Goal: Information Seeking & Learning: Find specific fact

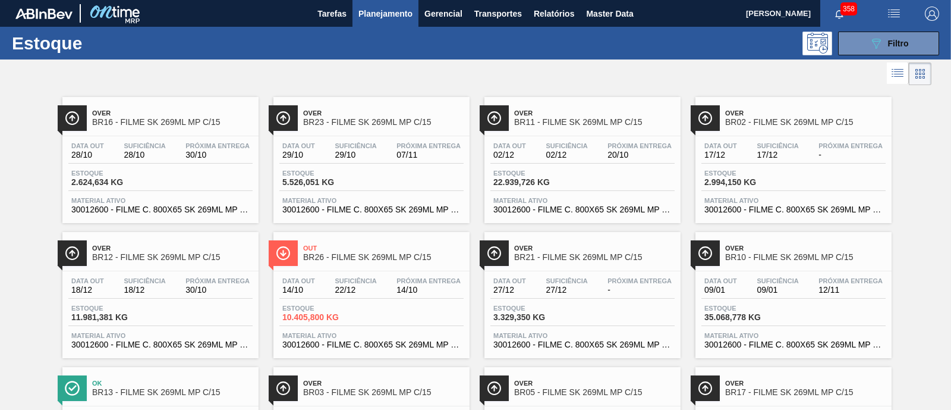
scroll to position [74, 0]
click at [894, 49] on div "089F7B8B-B2A5-4AFE-B5C0-19BA573D28AC Filtro" at bounding box center [889, 43] width 40 height 14
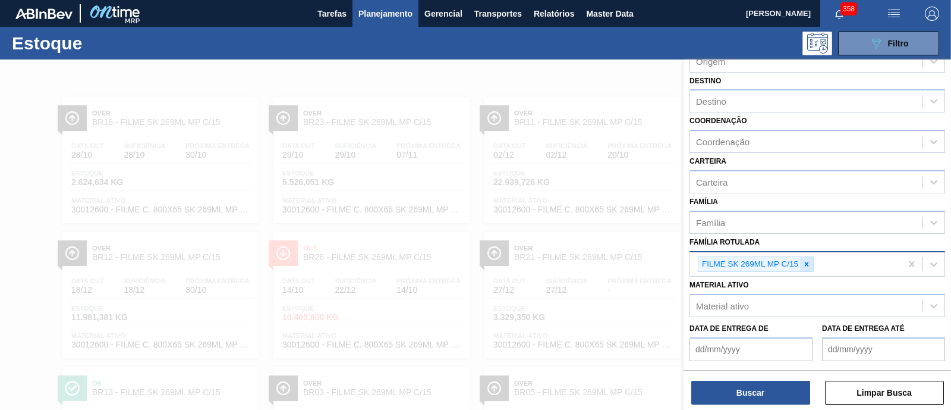
click at [807, 264] on icon at bounding box center [807, 264] width 8 height 8
click at [780, 261] on div "Família Rotulada" at bounding box center [806, 262] width 232 height 17
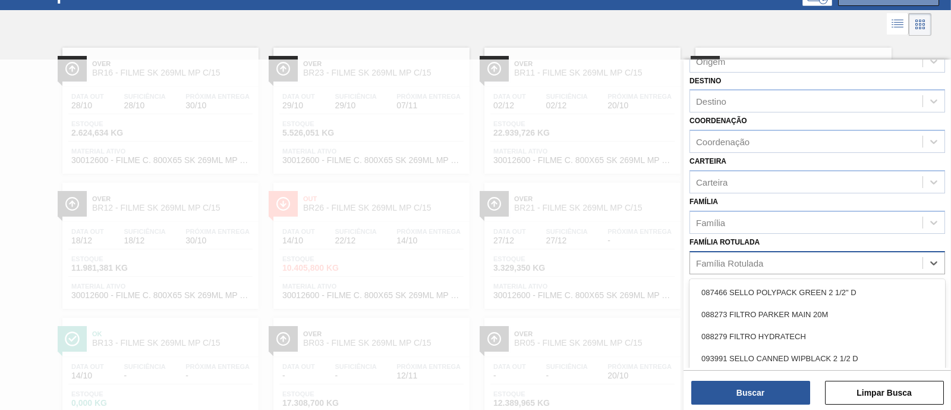
scroll to position [49, 0]
type Rotulada "r"
type Rotulada "senses"
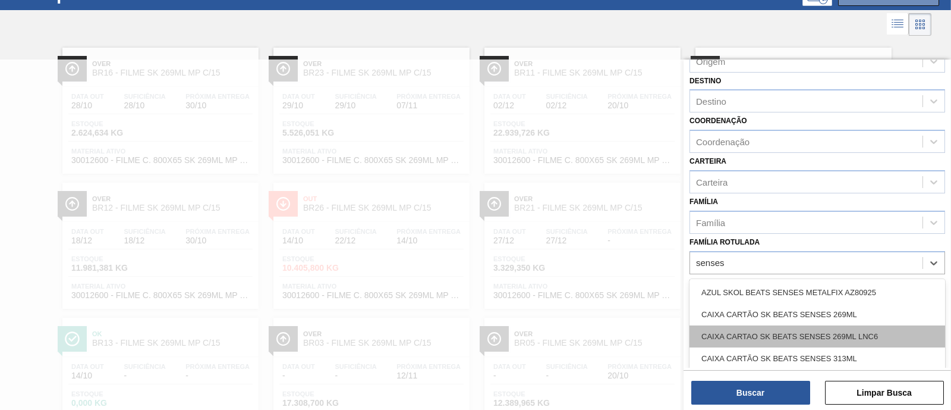
click at [844, 331] on div "CAIXA CARTAO SK BEATS SENSES 269ML LNC6" at bounding box center [818, 336] width 256 height 22
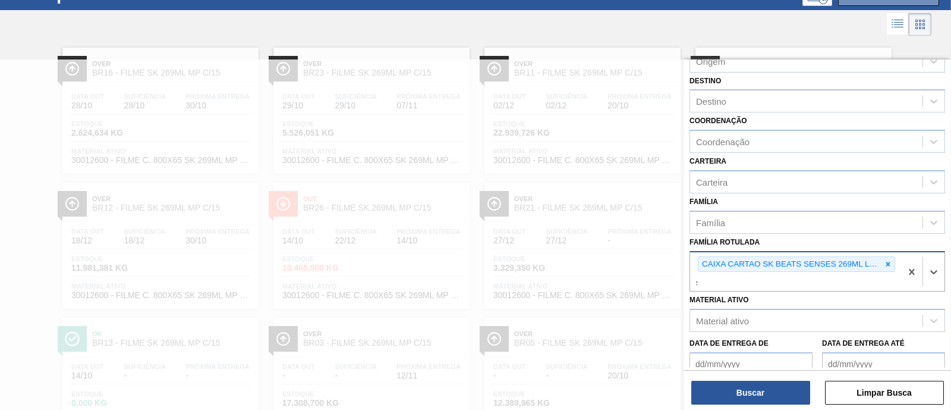
scroll to position [117, 0]
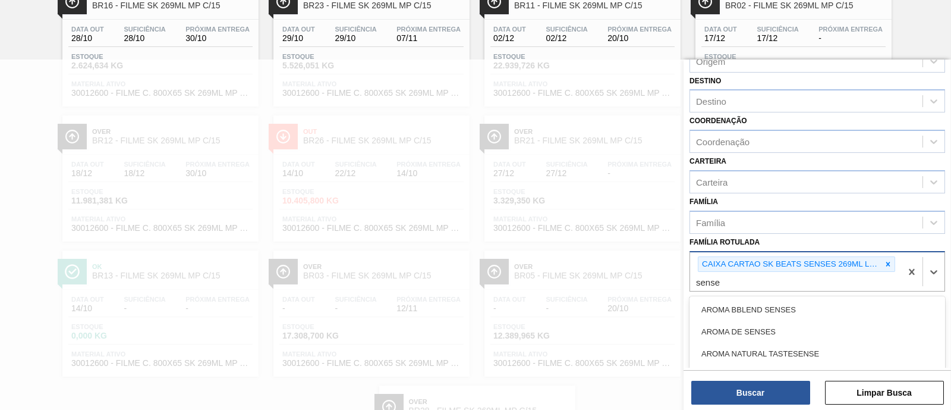
type Rotulada "senses"
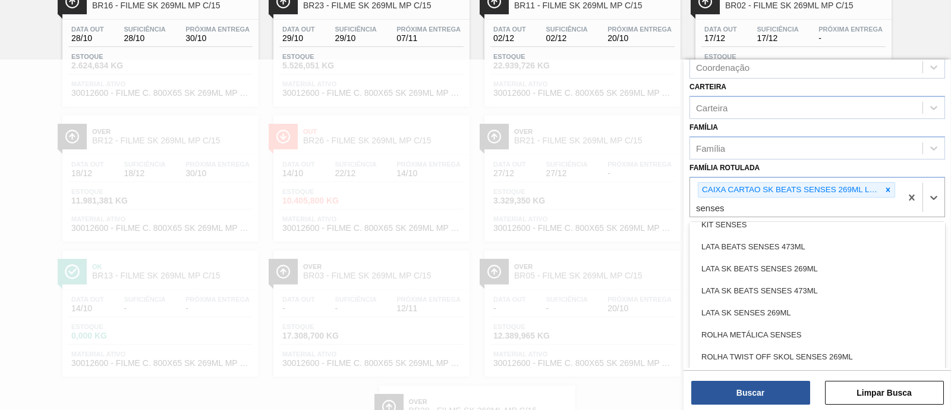
scroll to position [332, 0]
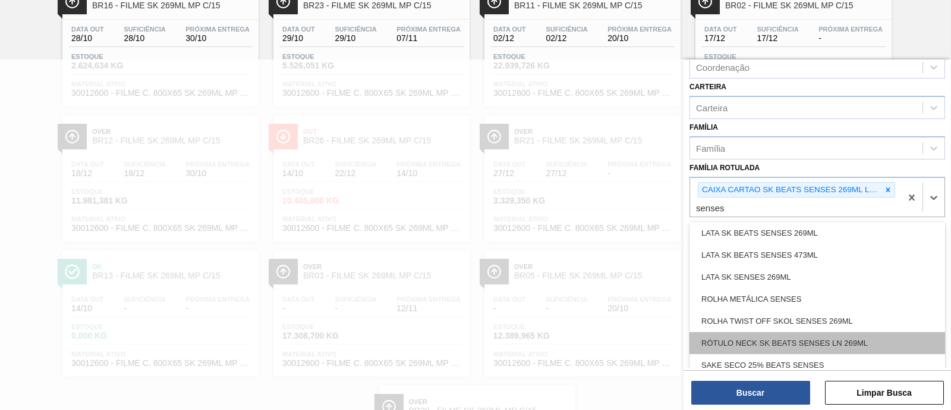
click at [845, 341] on div "RÓTULO NECK SK BEATS SENSES LN 269ML" at bounding box center [818, 343] width 256 height 22
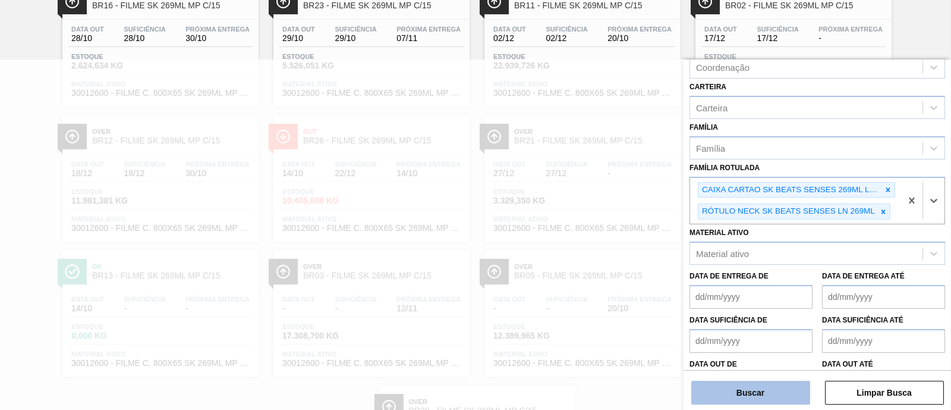
click at [782, 392] on button "Buscar" at bounding box center [750, 392] width 119 height 24
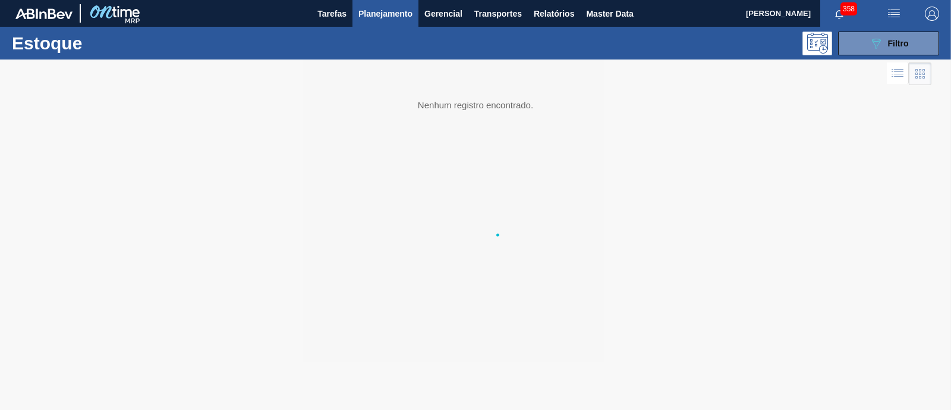
scroll to position [0, 0]
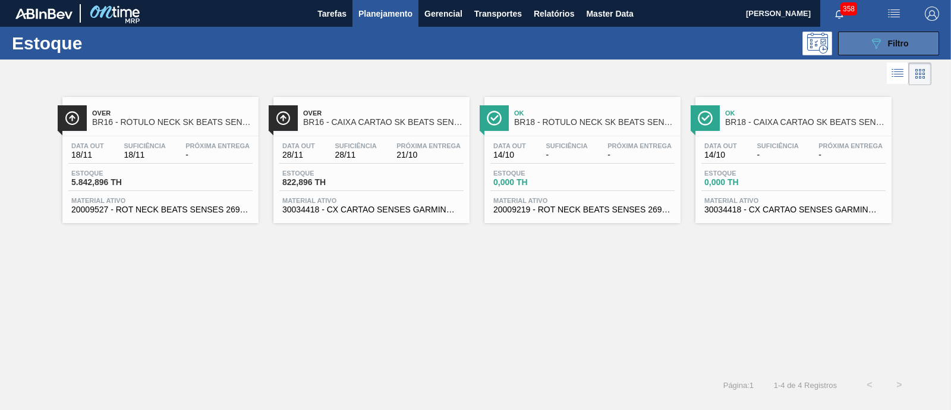
click at [914, 42] on button "089F7B8B-B2A5-4AFE-B5C0-19BA573D28AC Filtro" at bounding box center [888, 44] width 101 height 24
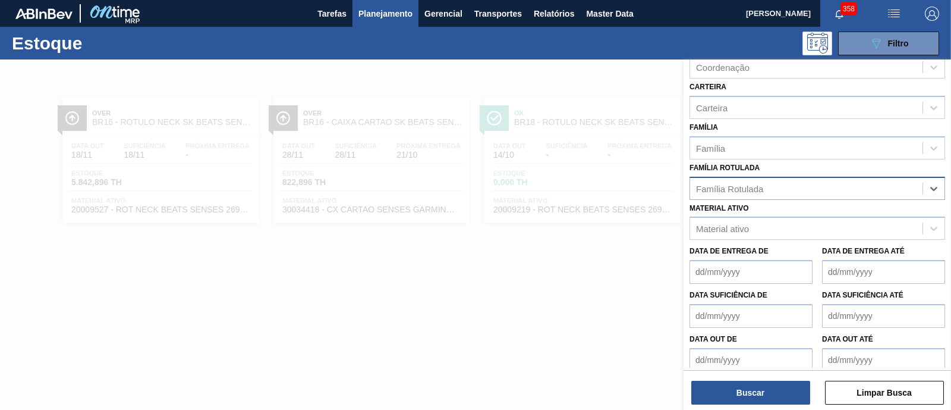
click at [874, 194] on div "Família Rotulada" at bounding box center [818, 188] width 256 height 23
type Rotulada "acido citr"
click at [788, 219] on div "ACIDO CITRICO ANHIDRO" at bounding box center [818, 218] width 256 height 22
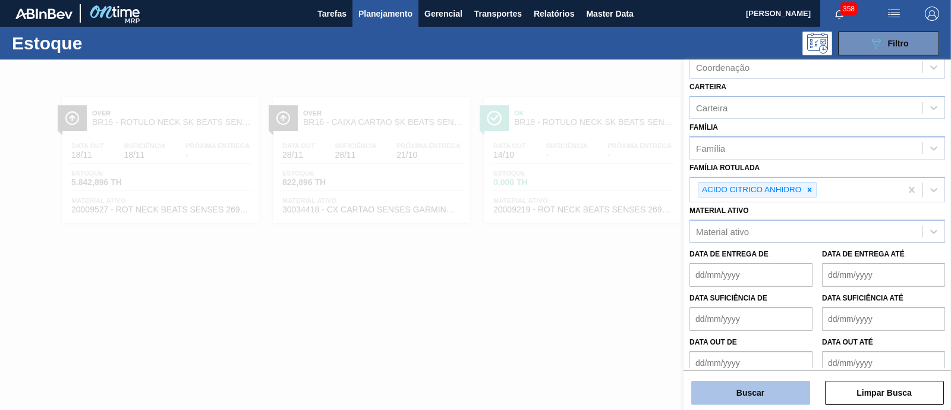
click at [756, 386] on button "Buscar" at bounding box center [750, 392] width 119 height 24
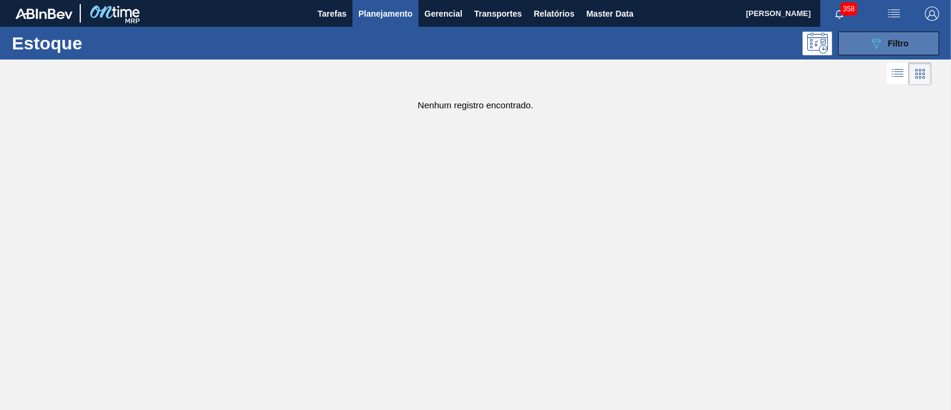
click at [901, 42] on span "Filtro" at bounding box center [898, 44] width 21 height 10
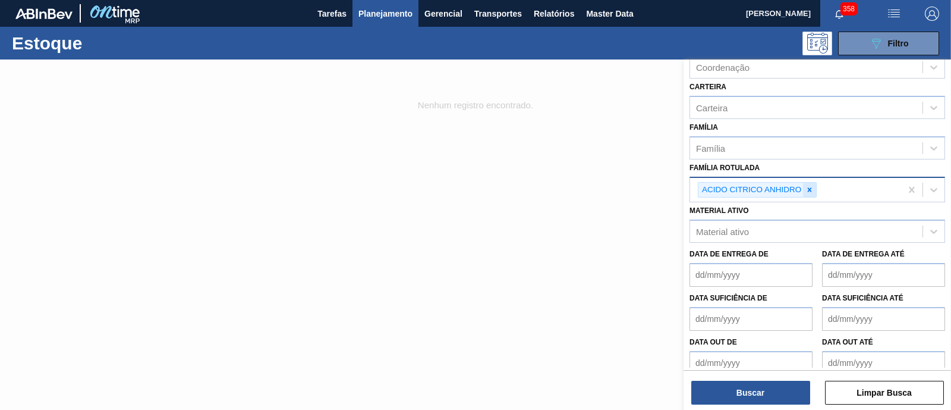
click at [809, 183] on div at bounding box center [809, 190] width 13 height 15
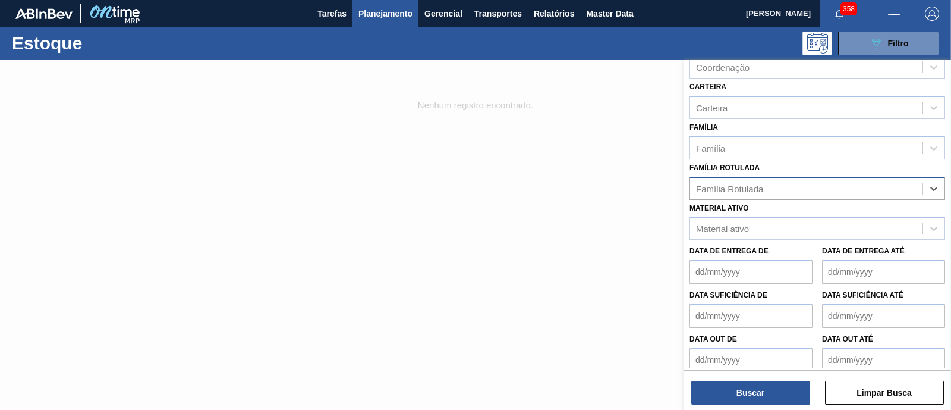
click at [803, 184] on div "Família Rotulada" at bounding box center [806, 188] width 232 height 17
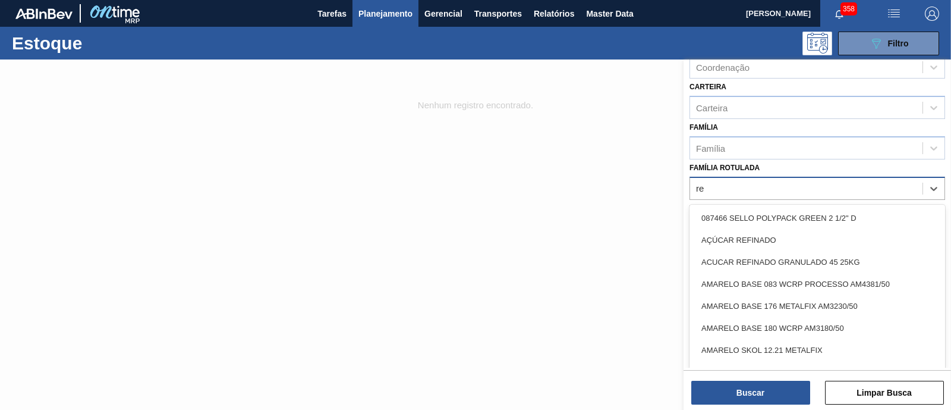
type Rotulada "r"
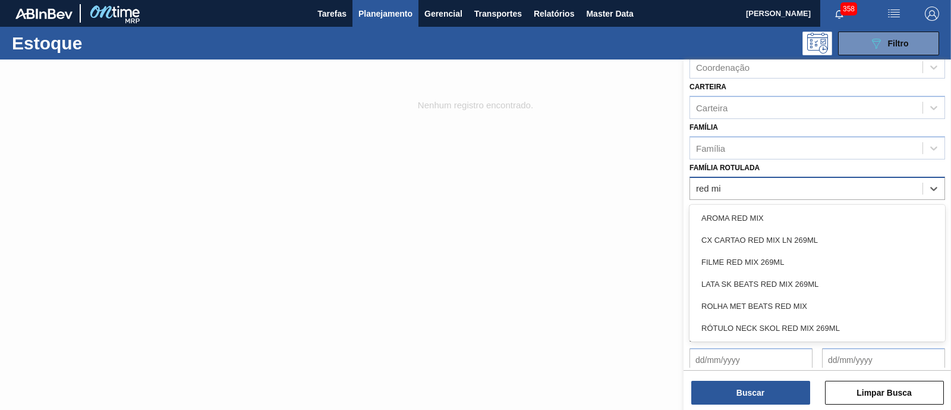
type Rotulada "red mix"
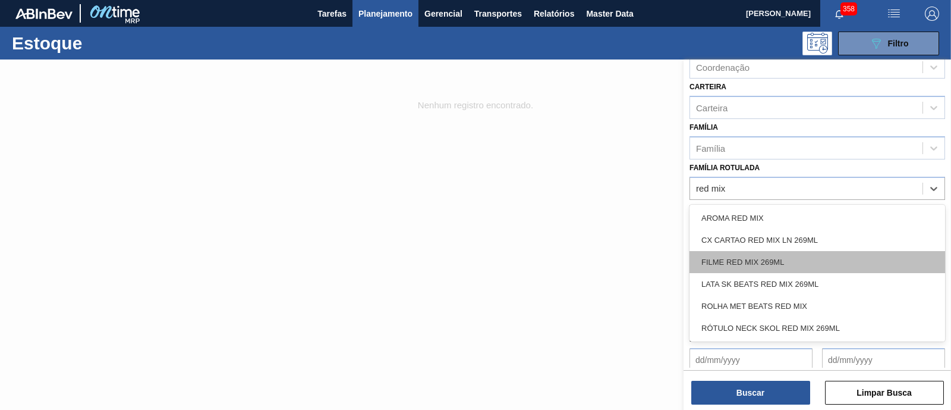
click at [797, 257] on div "FILME RED MIX 269ML" at bounding box center [818, 262] width 256 height 22
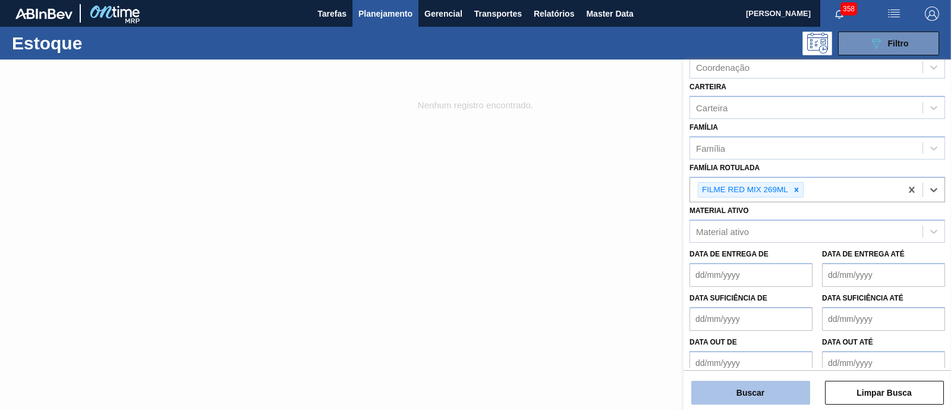
click at [759, 387] on button "Buscar" at bounding box center [750, 392] width 119 height 24
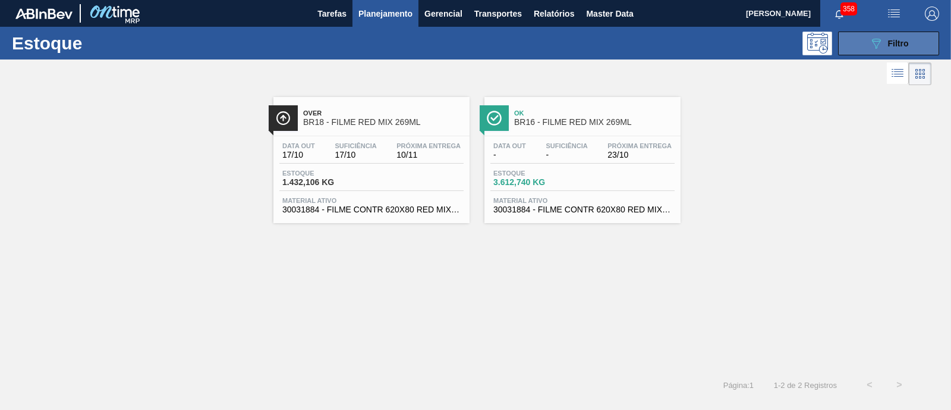
click at [888, 40] on span "Filtro" at bounding box center [898, 44] width 21 height 10
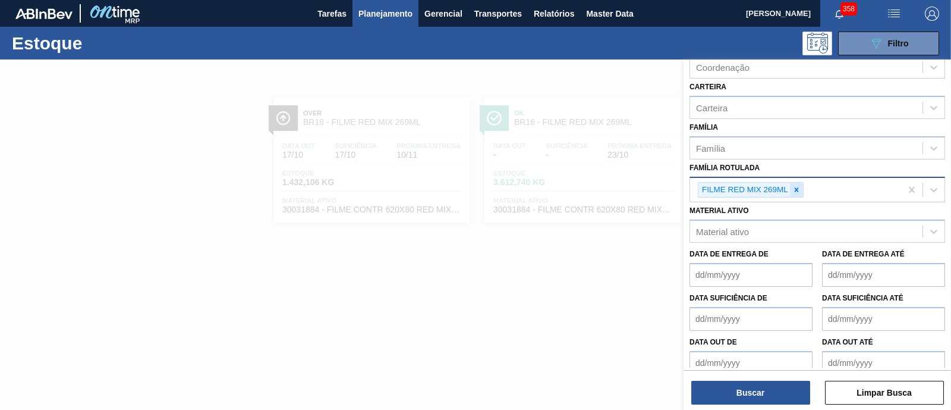
click at [794, 190] on icon at bounding box center [797, 189] width 8 height 8
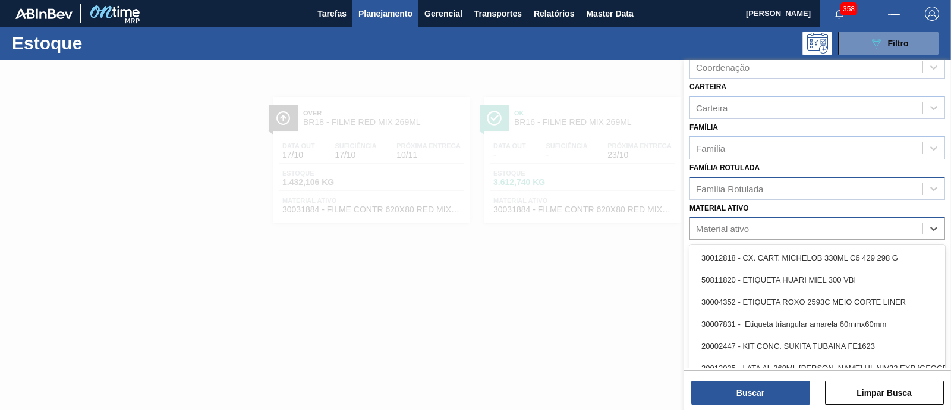
click at [756, 224] on div "Material ativo" at bounding box center [806, 228] width 232 height 17
type ativo "s"
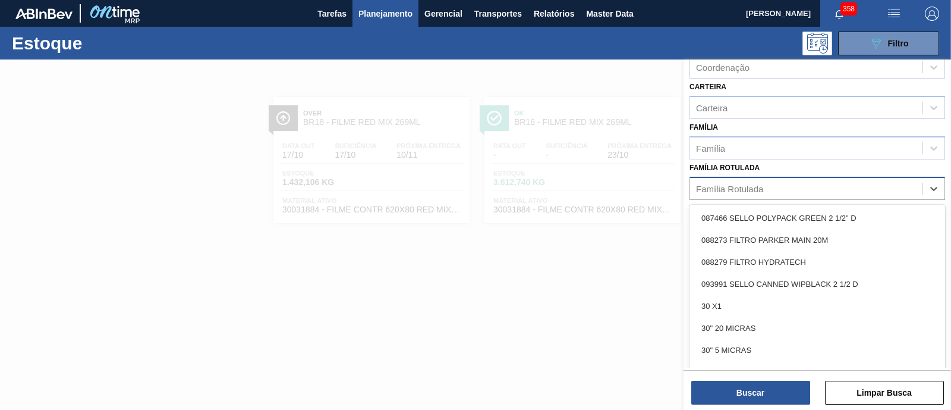
click at [737, 186] on div "Família Rotulada" at bounding box center [729, 188] width 67 height 10
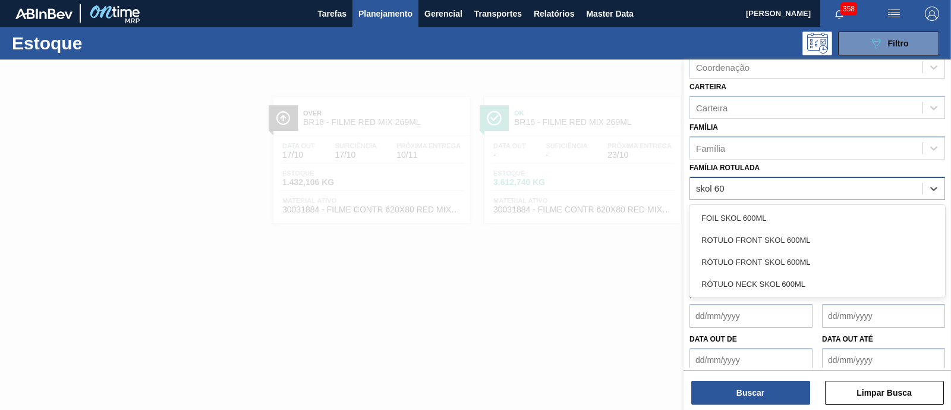
type Rotulada "skol 600"
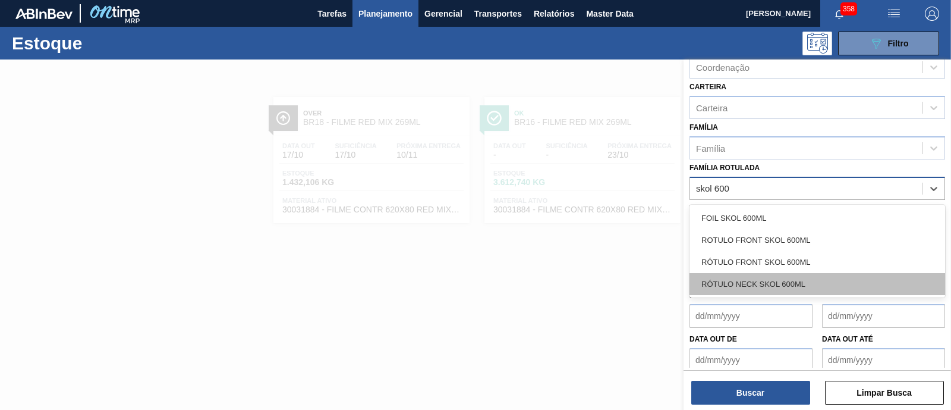
click at [793, 278] on div "RÓTULO NECK SKOL 600ML" at bounding box center [818, 284] width 256 height 22
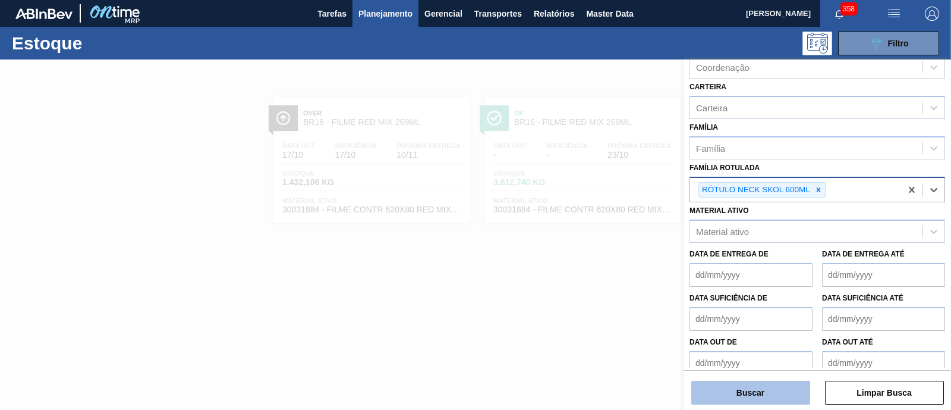
click at [756, 387] on button "Buscar" at bounding box center [750, 392] width 119 height 24
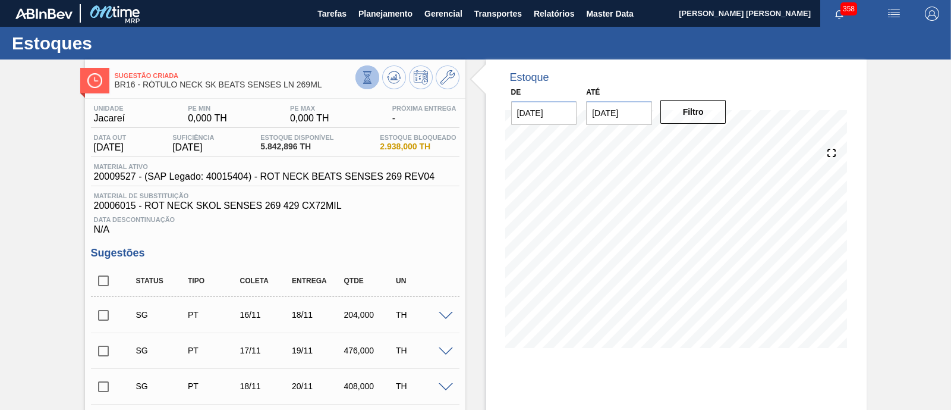
click at [367, 76] on icon at bounding box center [368, 76] width 4 height 4
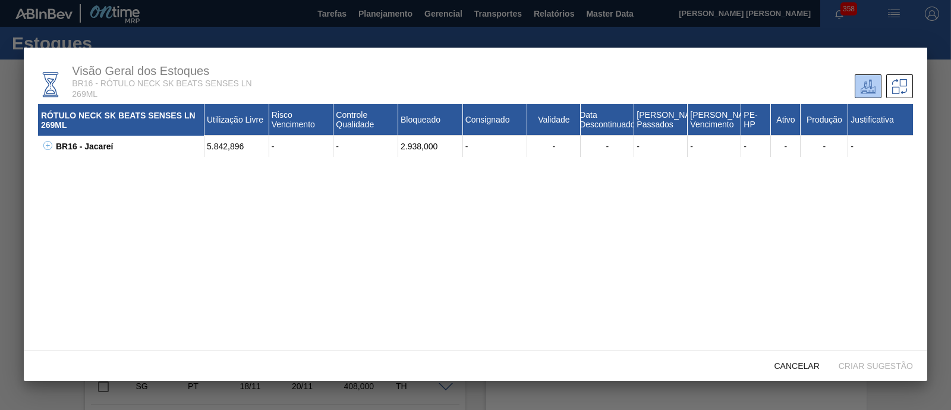
click at [50, 146] on icon at bounding box center [47, 145] width 9 height 9
click at [48, 145] on icon at bounding box center [47, 145] width 9 height 9
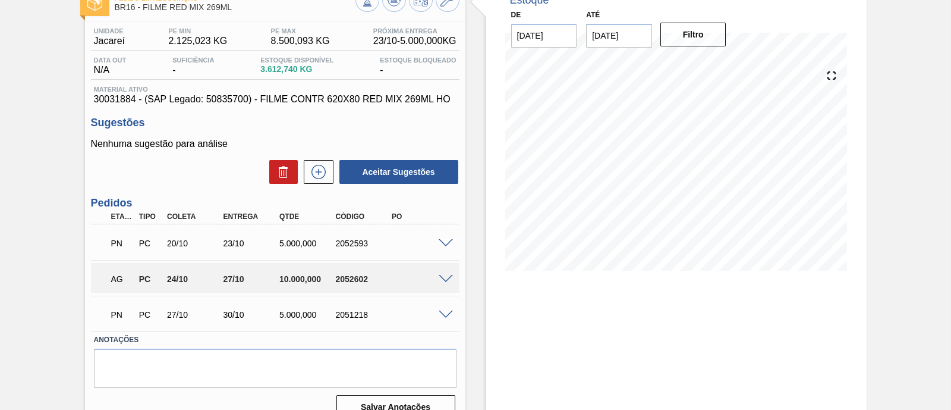
scroll to position [101, 0]
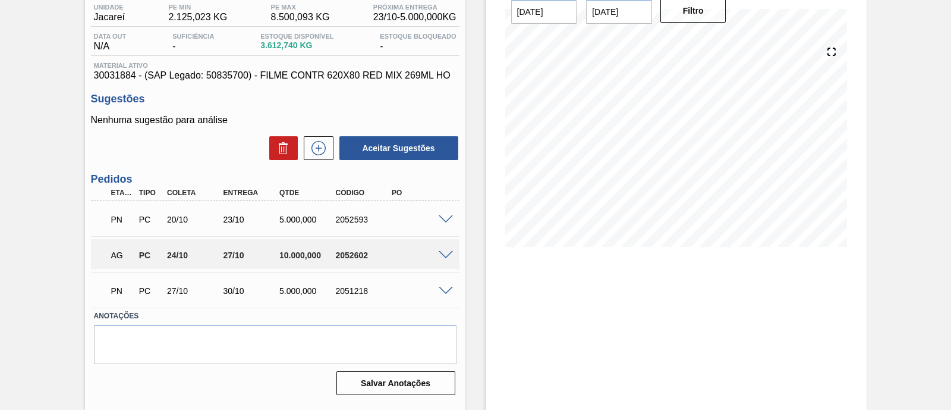
click at [448, 218] on span at bounding box center [446, 219] width 14 height 9
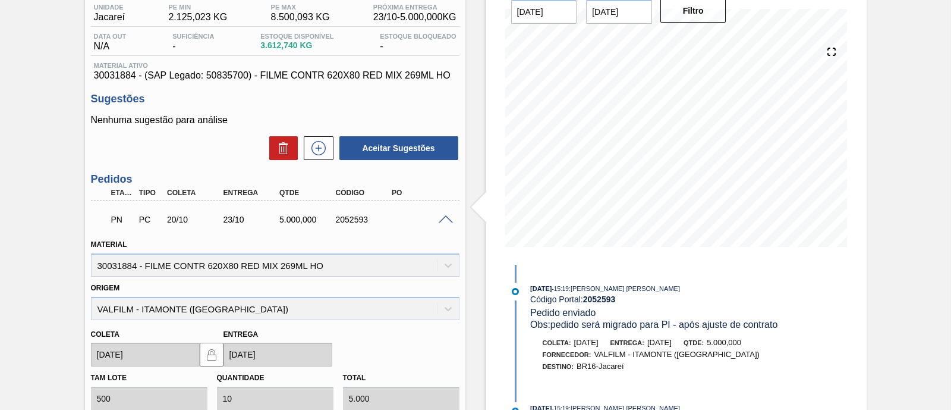
click at [448, 218] on span at bounding box center [446, 219] width 14 height 9
